Goal: Information Seeking & Learning: Learn about a topic

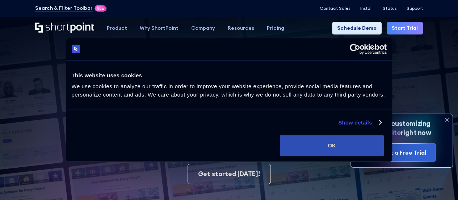
click at [364, 143] on button "OK" at bounding box center [332, 145] width 104 height 21
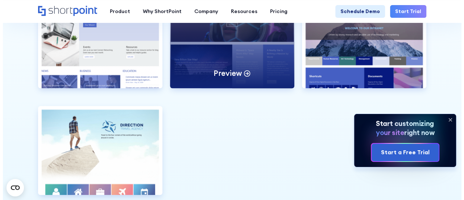
scroll to position [1671, 0]
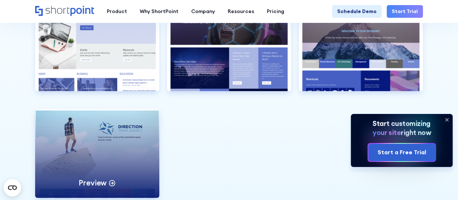
click at [119, 164] on div "Preview" at bounding box center [97, 153] width 124 height 89
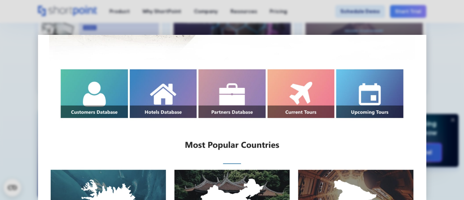
scroll to position [209, 0]
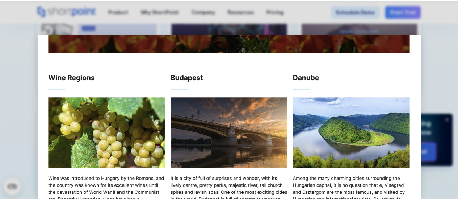
scroll to position [770, 0]
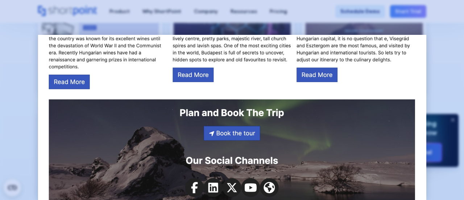
click at [31, 114] on div at bounding box center [232, 100] width 464 height 200
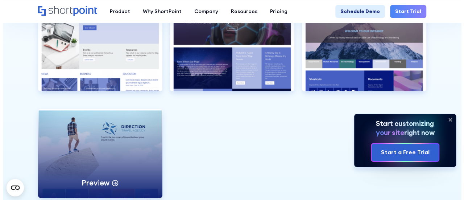
scroll to position [1613, 0]
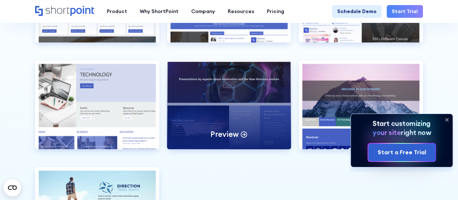
click at [246, 99] on div "Preview" at bounding box center [229, 104] width 124 height 89
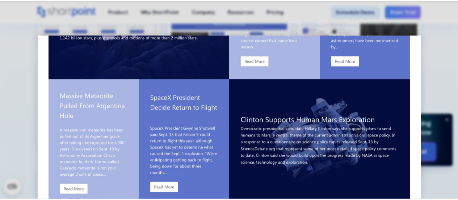
scroll to position [0, 0]
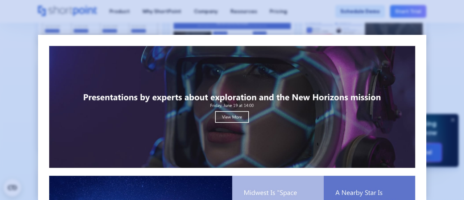
click at [4, 97] on div at bounding box center [232, 100] width 464 height 200
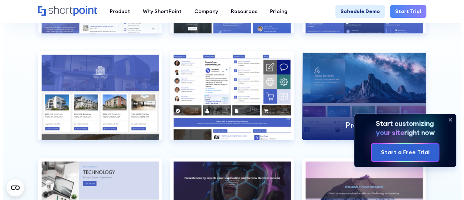
scroll to position [1515, 0]
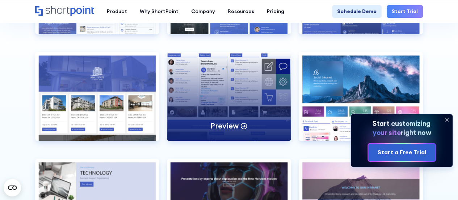
click at [261, 83] on div "Preview" at bounding box center [229, 96] width 124 height 89
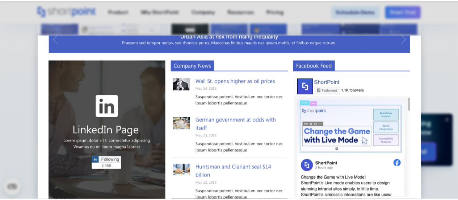
scroll to position [226, 0]
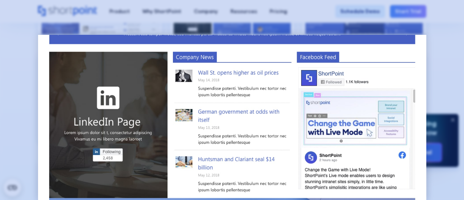
click at [26, 127] on div at bounding box center [232, 100] width 464 height 200
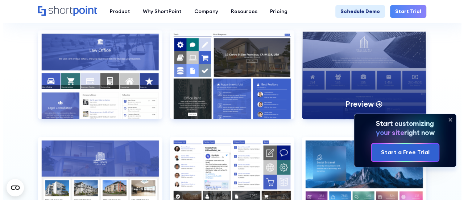
scroll to position [1427, 0]
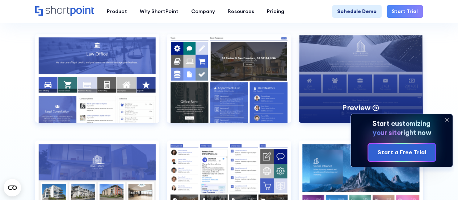
click at [342, 80] on div "Preview" at bounding box center [361, 78] width 124 height 89
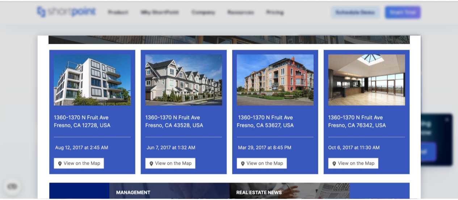
scroll to position [492, 0]
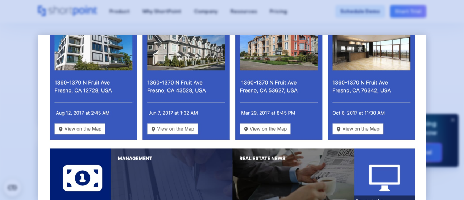
click at [17, 90] on div at bounding box center [232, 100] width 464 height 200
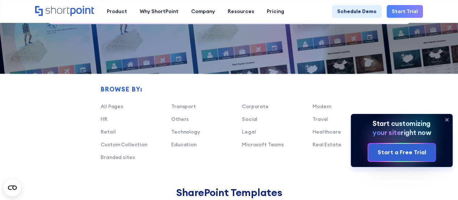
scroll to position [384, 0]
